Goal: Submit feedback/report problem: Submit feedback/report problem

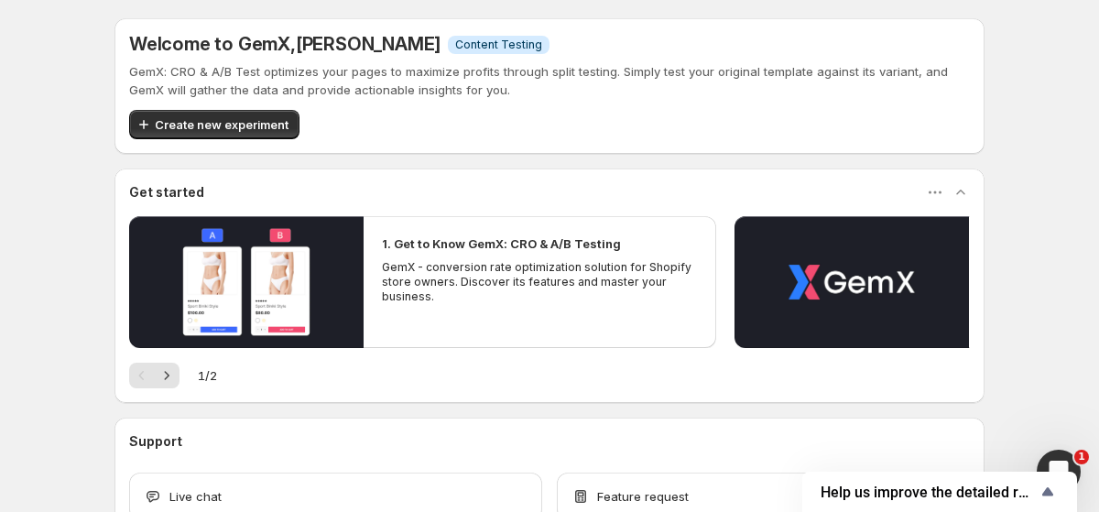
scroll to position [86, 0]
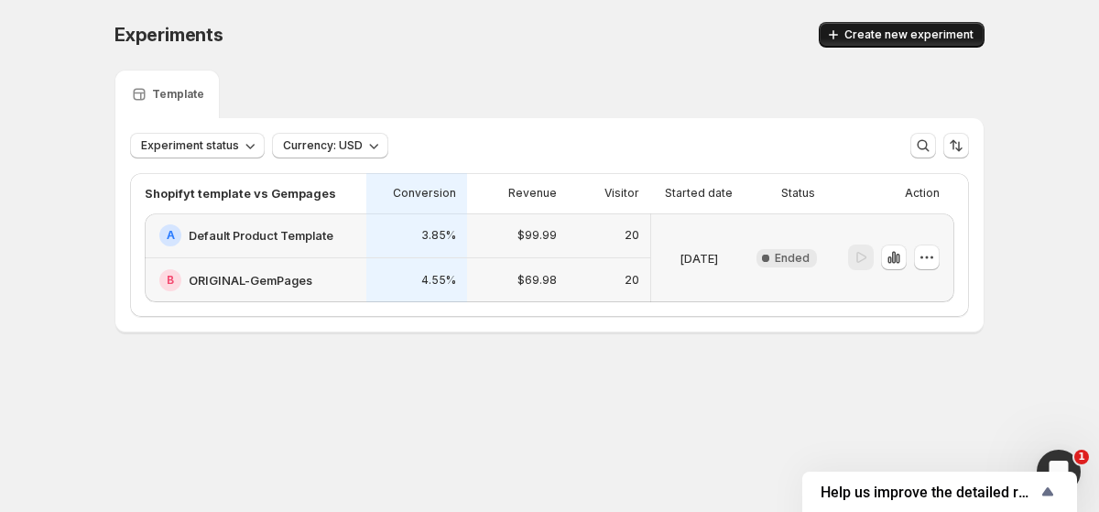
click at [863, 38] on span "Create new experiment" at bounding box center [908, 34] width 129 height 15
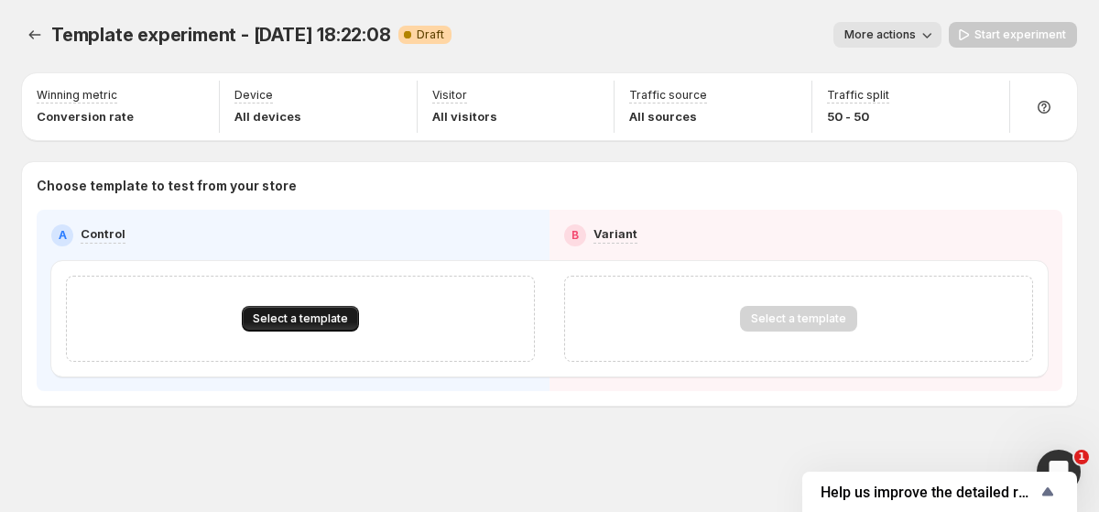
click at [298, 320] on span "Select a template" at bounding box center [300, 318] width 95 height 15
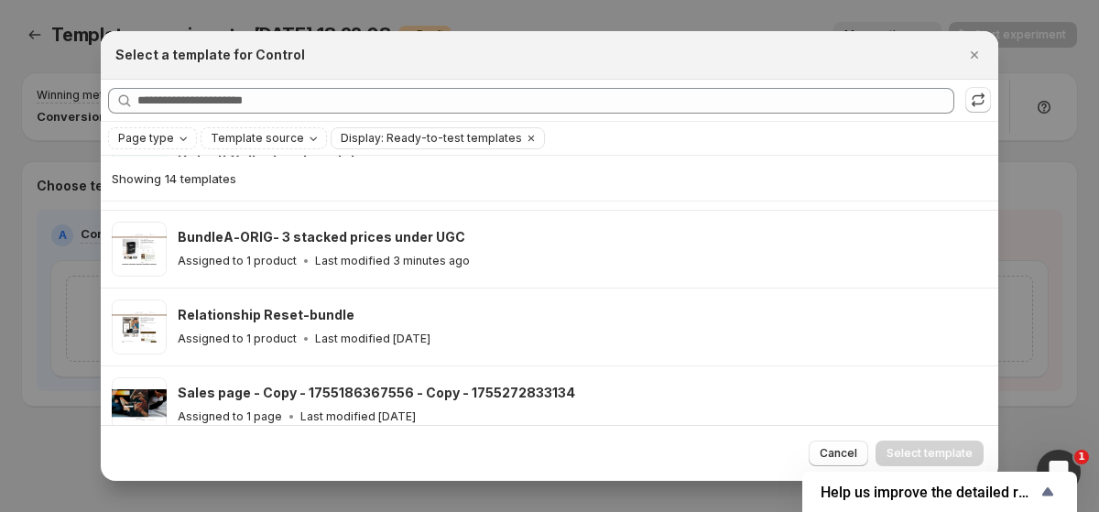
scroll to position [222, 0]
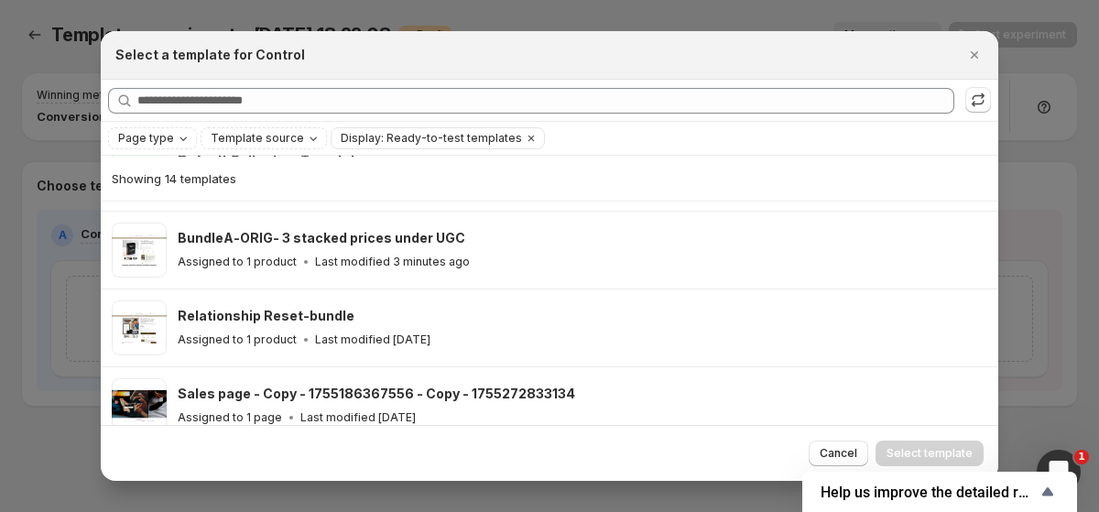
click at [289, 245] on h3 "BundleA-ORIG- 3 stacked prices under UGC" at bounding box center [321, 238] width 287 height 18
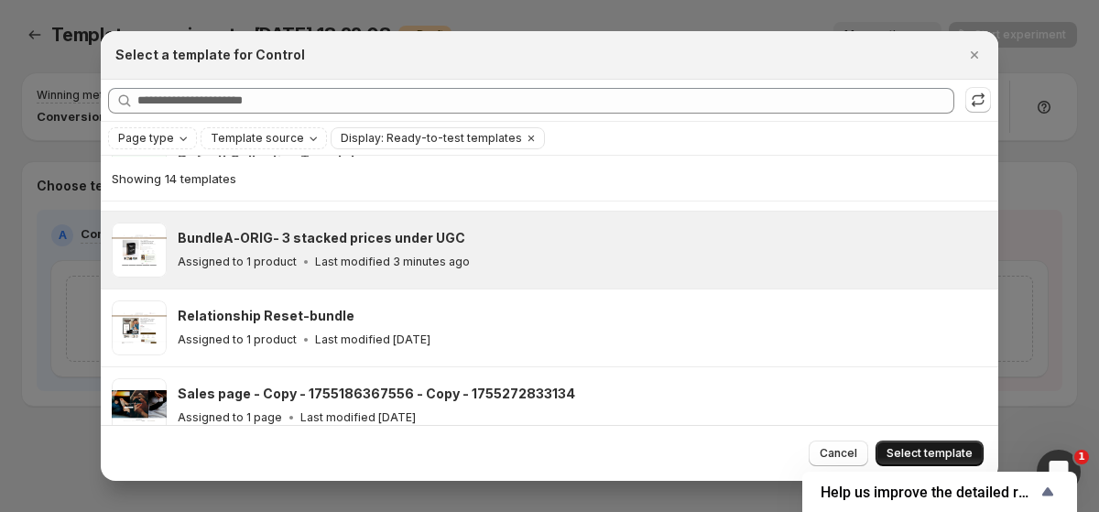
click at [948, 451] on span "Select template" at bounding box center [929, 453] width 86 height 15
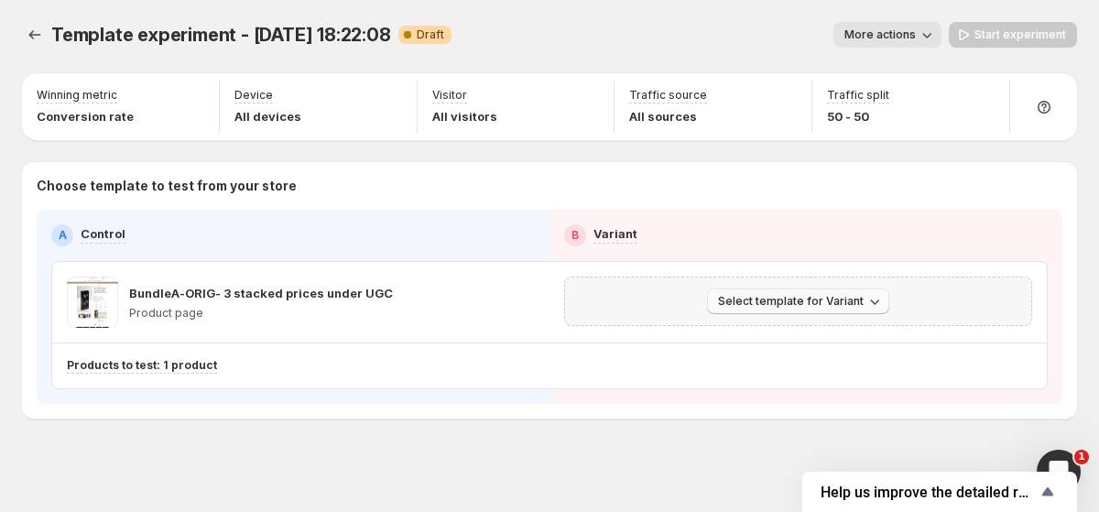
click at [746, 292] on button "Select template for Variant" at bounding box center [798, 301] width 182 height 26
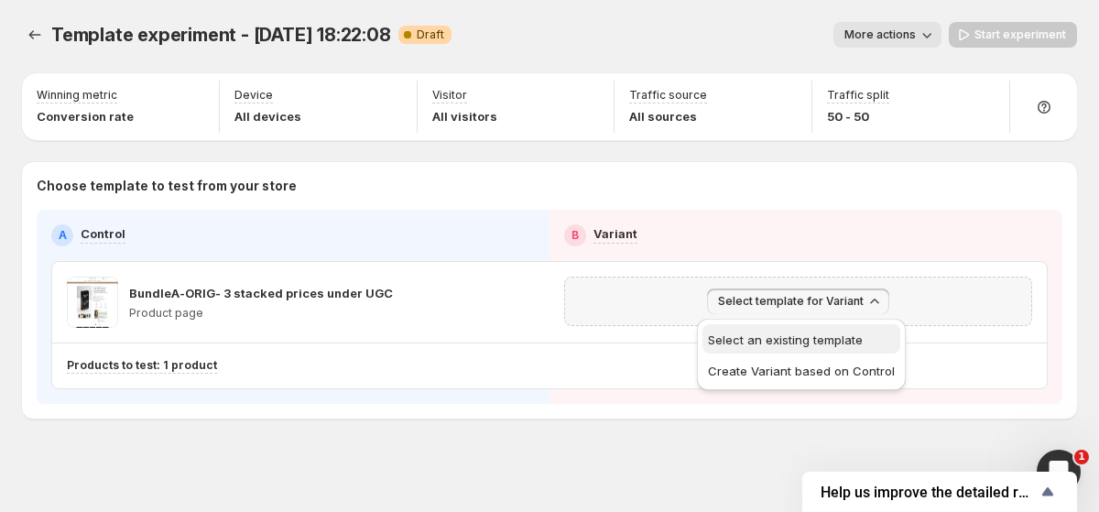
click at [740, 341] on span "Select an existing template" at bounding box center [785, 339] width 155 height 15
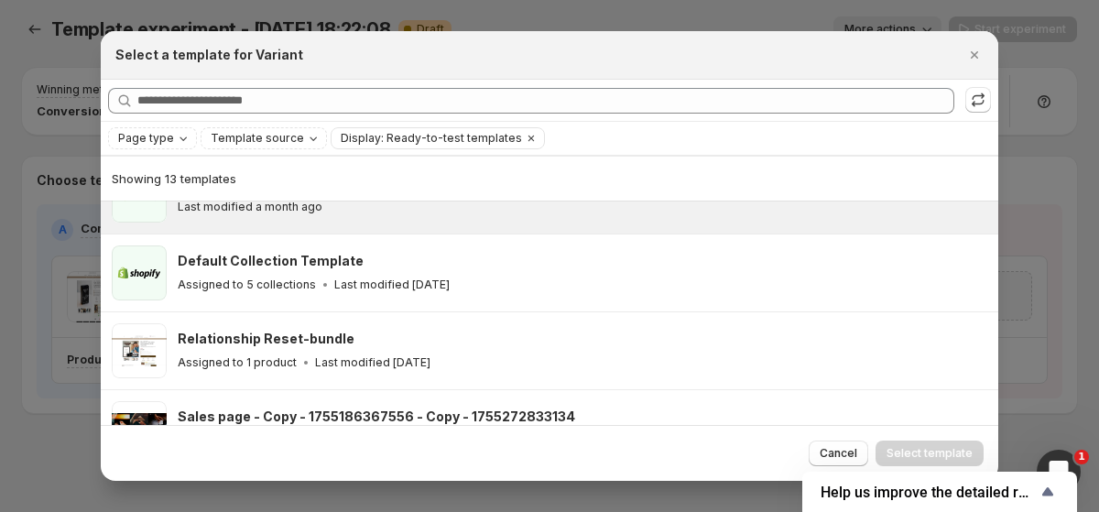
scroll to position [0, 0]
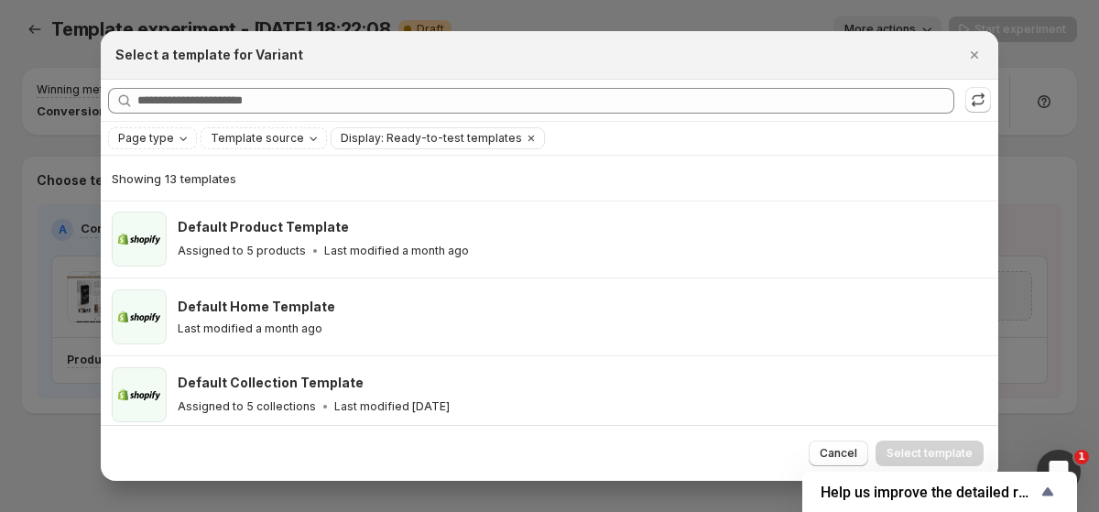
click at [960, 60] on div "Select a template for Variant" at bounding box center [549, 55] width 868 height 18
click at [970, 56] on icon "Close" at bounding box center [974, 55] width 18 height 18
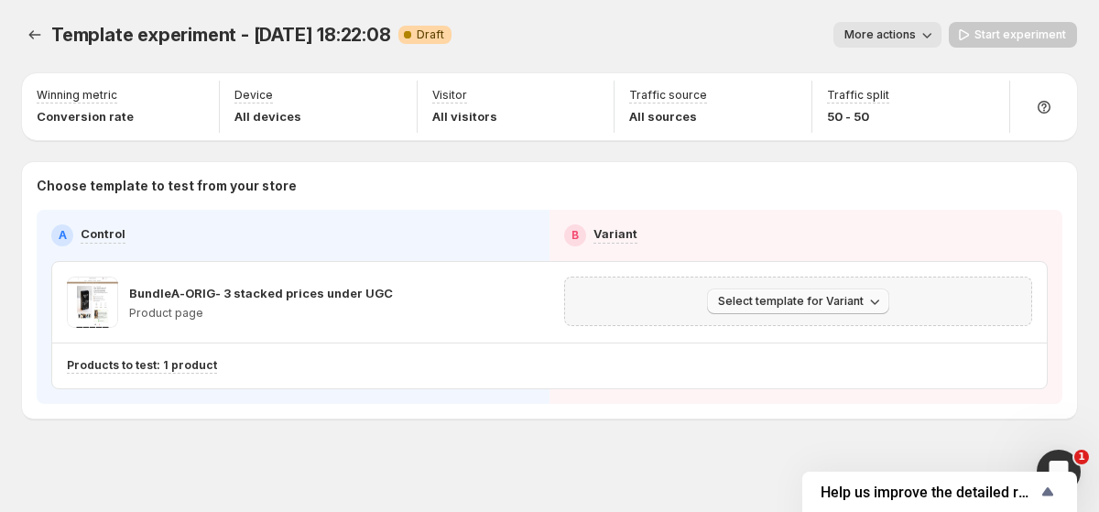
click at [867, 299] on icon "button" at bounding box center [874, 301] width 18 height 18
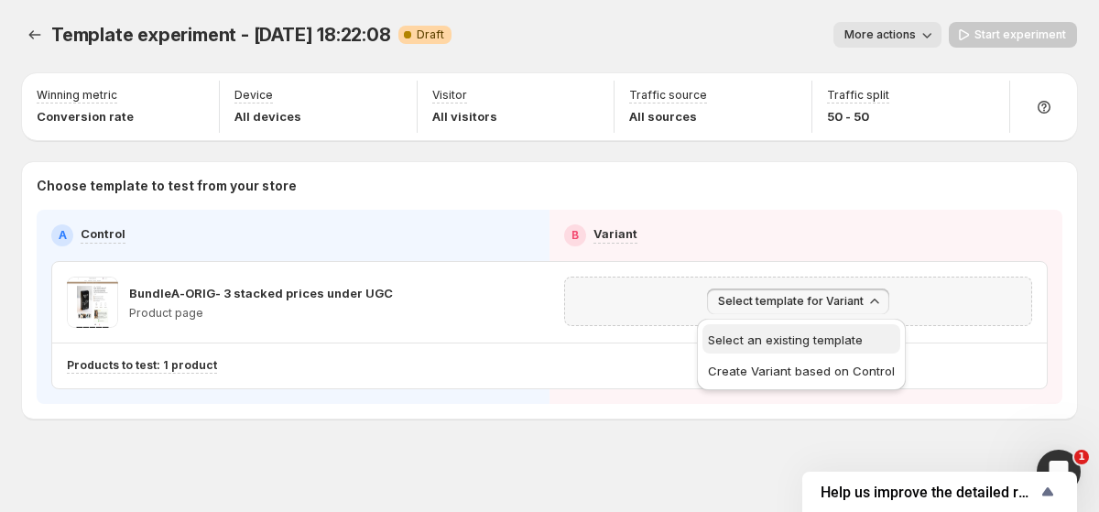
click at [841, 351] on button "Select an existing template" at bounding box center [801, 338] width 198 height 29
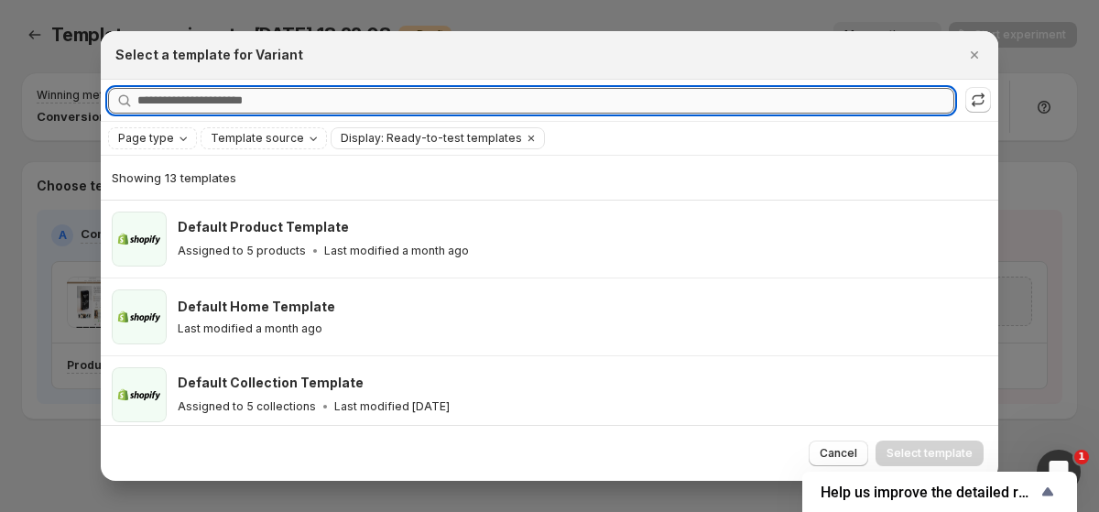
click at [539, 110] on input "Searching all templates" at bounding box center [545, 101] width 817 height 26
type input "*"
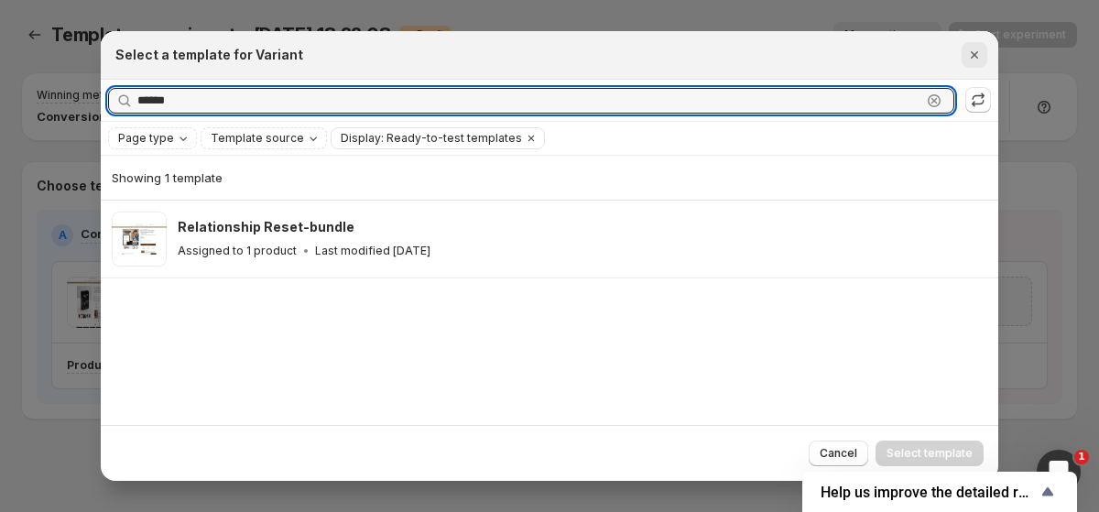
type input "******"
click at [979, 57] on icon "Close" at bounding box center [974, 55] width 18 height 18
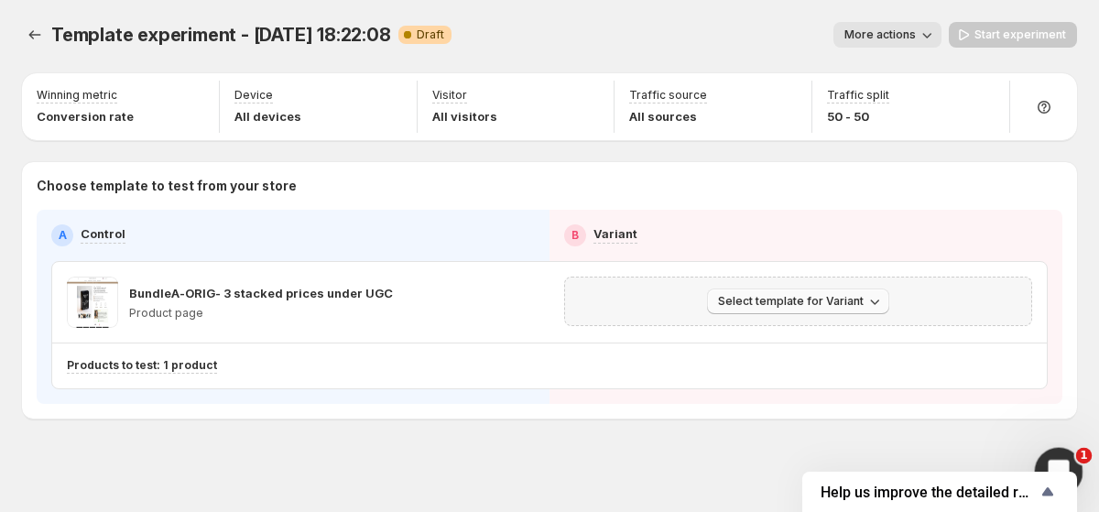
click at [1061, 447] on div "Open Intercom Messenger" at bounding box center [1055, 469] width 60 height 60
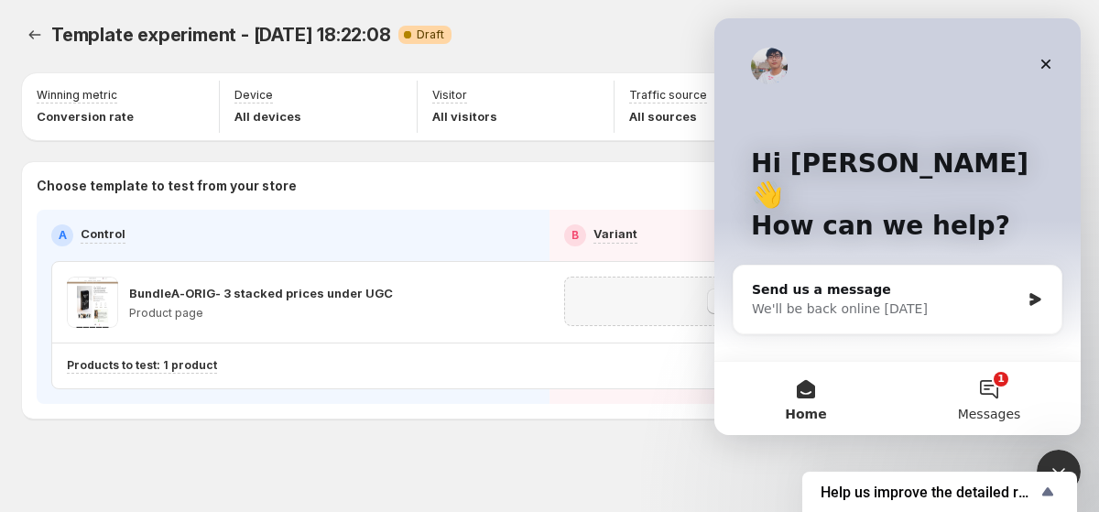
click at [992, 391] on button "1 Messages" at bounding box center [988, 398] width 183 height 73
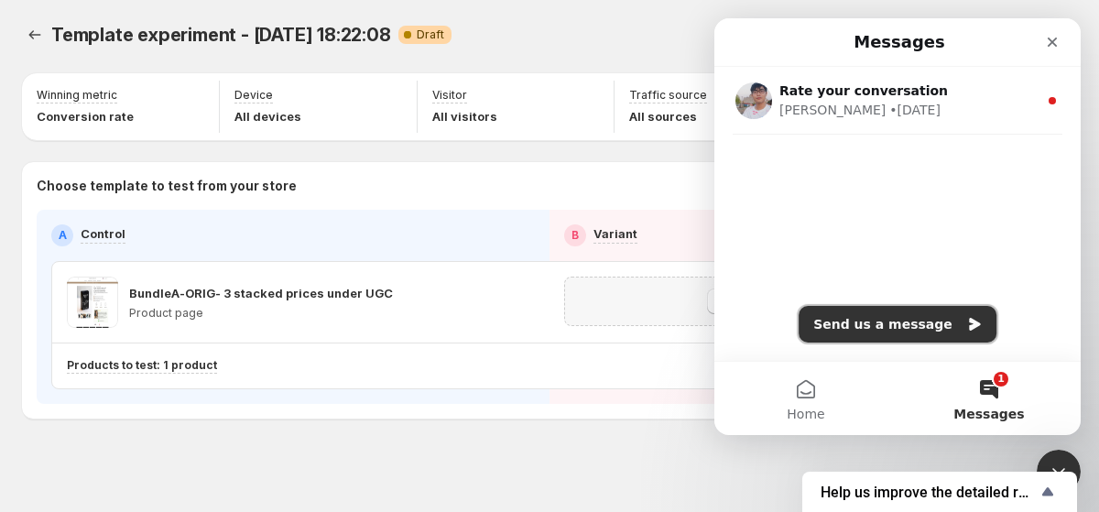
click at [883, 317] on button "Send us a message" at bounding box center [897, 324] width 198 height 37
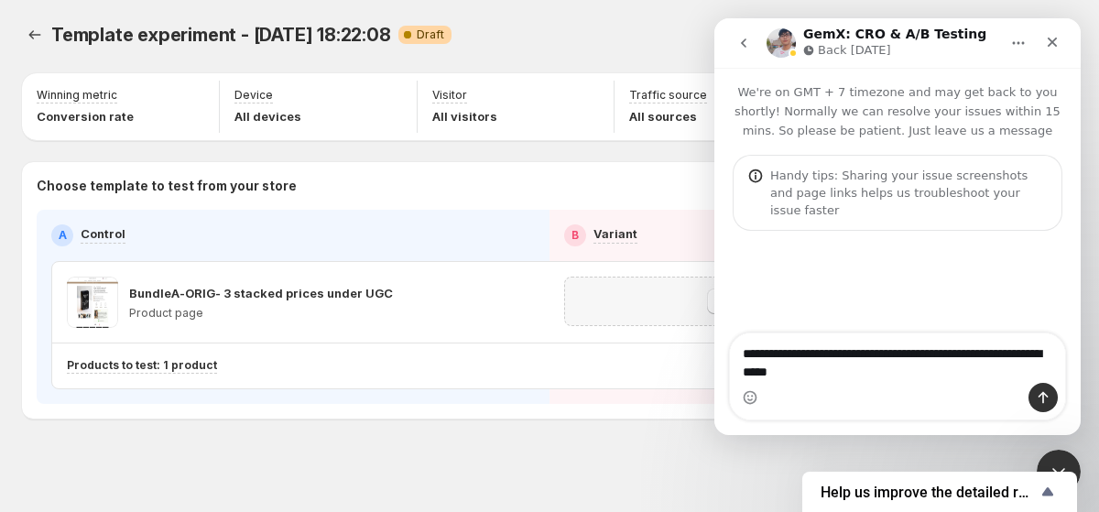
type textarea "**********"
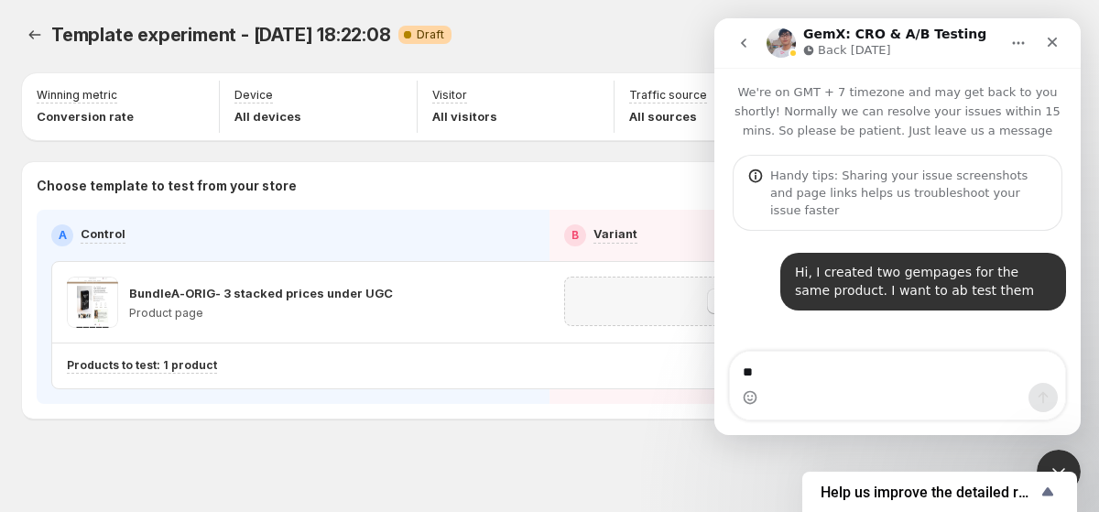
type textarea "*"
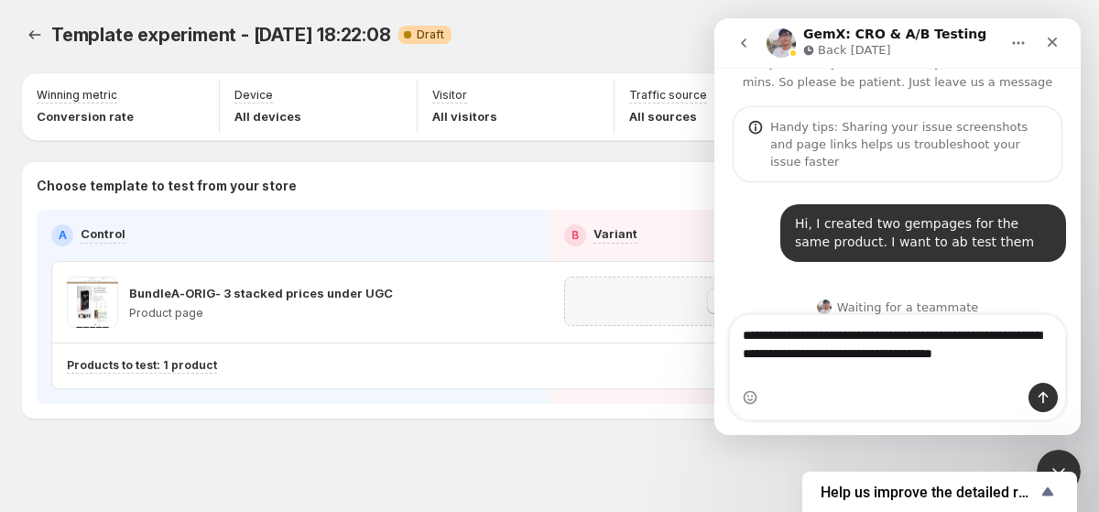
scroll to position [49, 0]
type textarea "**********"
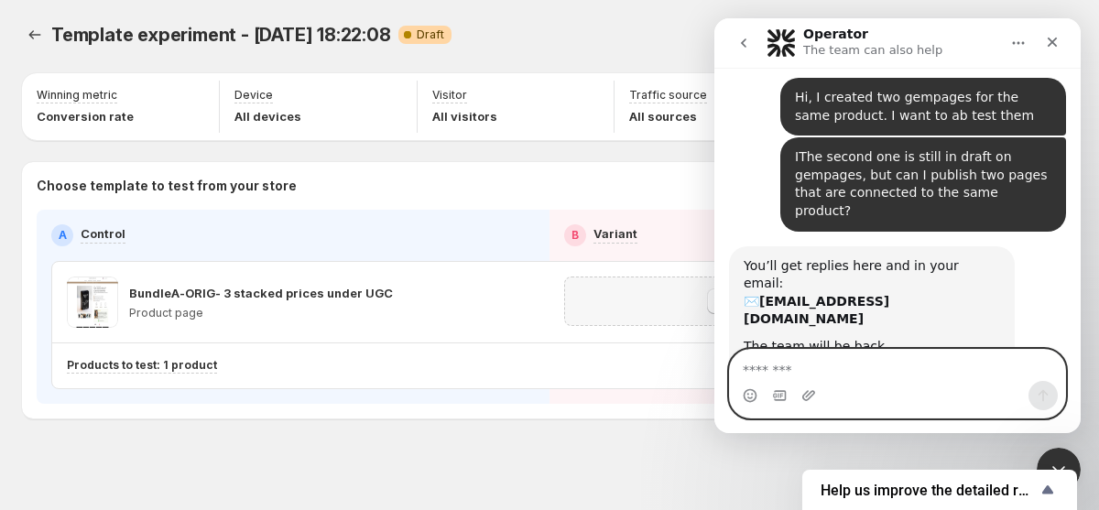
scroll to position [177, 0]
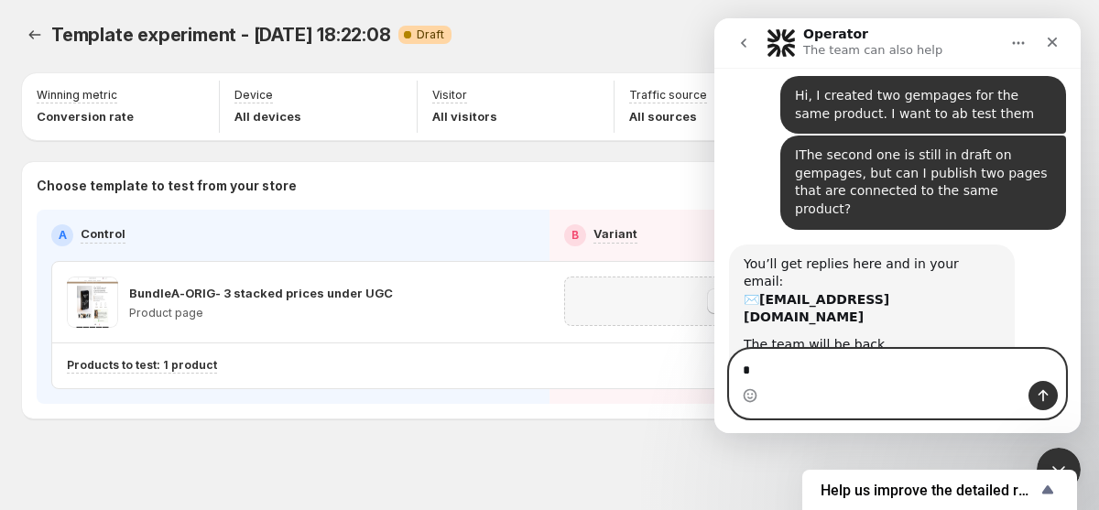
type textarea "*"
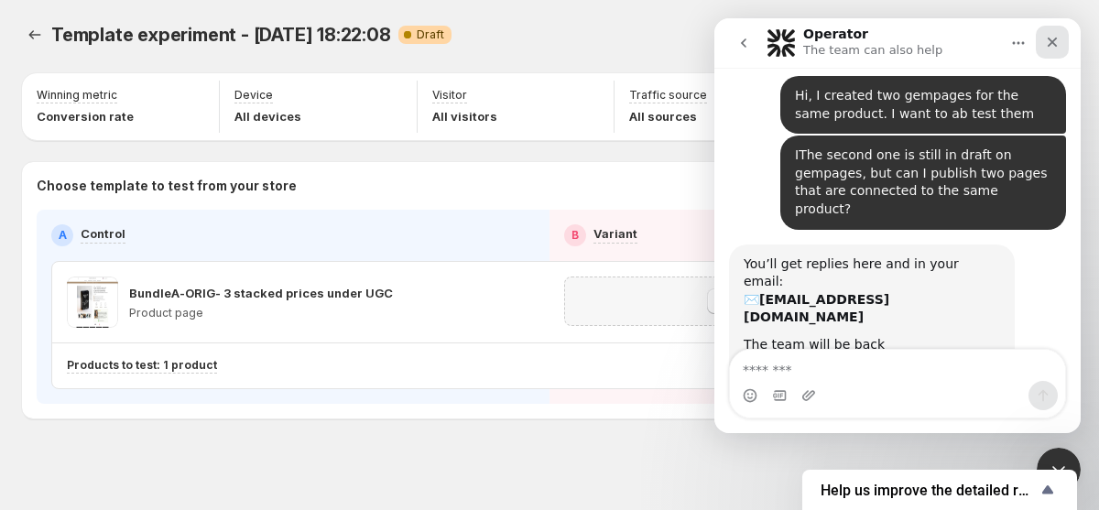
click at [1051, 43] on icon "Close" at bounding box center [1052, 42] width 15 height 15
